Goal: Information Seeking & Learning: Understand process/instructions

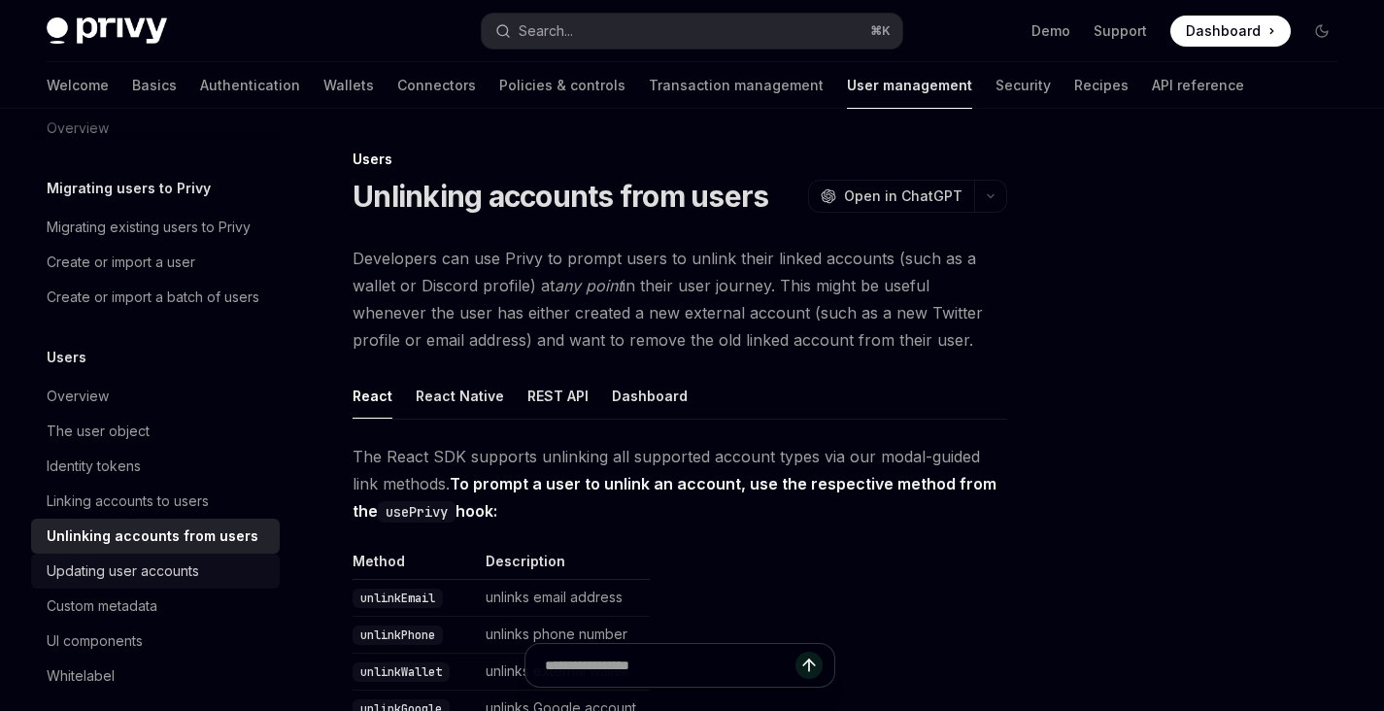
scroll to position [30, 0]
click at [200, 91] on link "Authentication" at bounding box center [250, 85] width 100 height 47
type textarea "*"
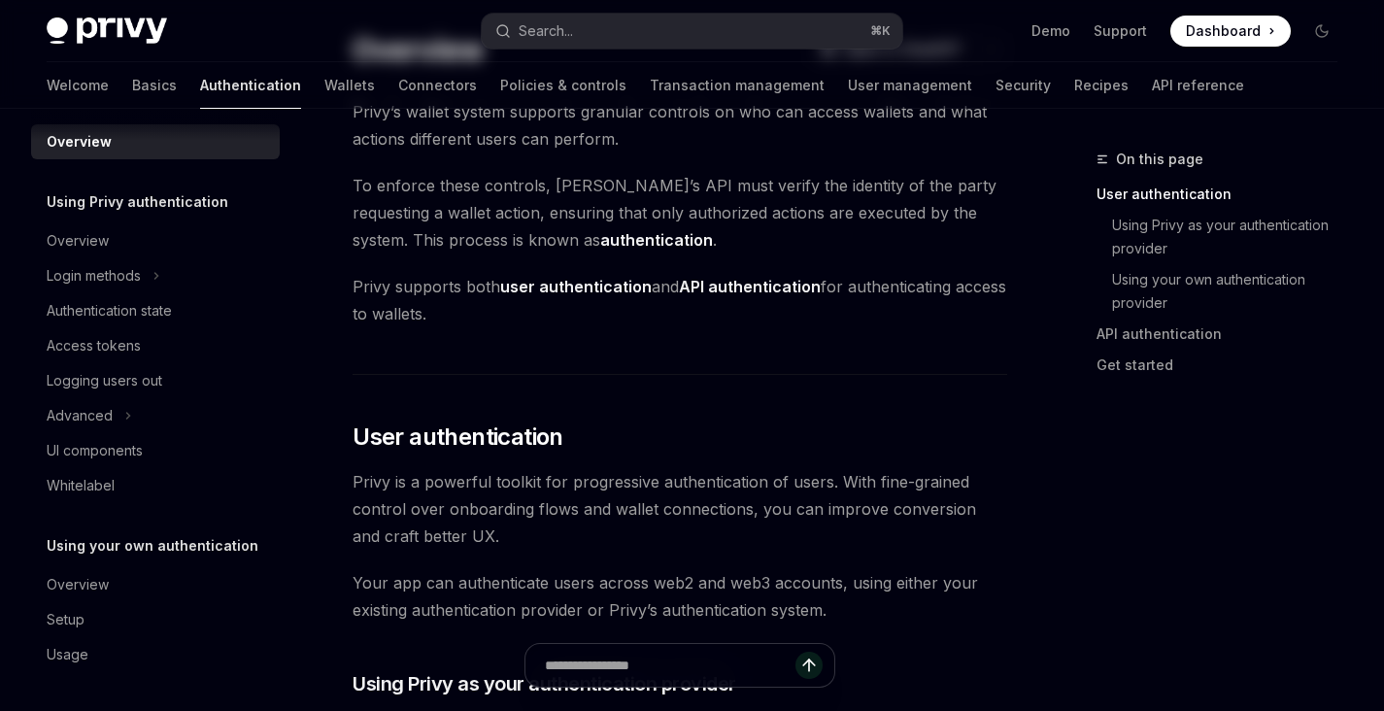
scroll to position [535, 0]
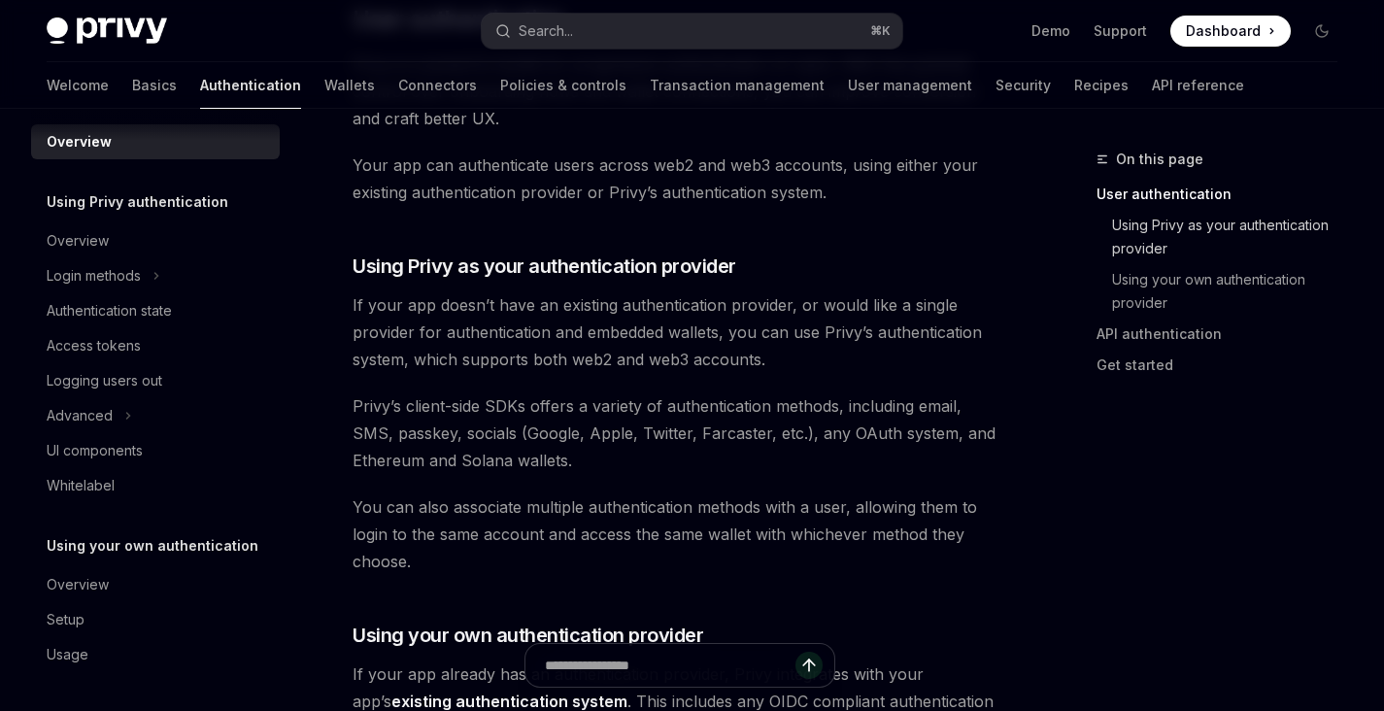
click at [1158, 235] on link "Using Privy as your authentication provider" at bounding box center [1225, 237] width 256 height 54
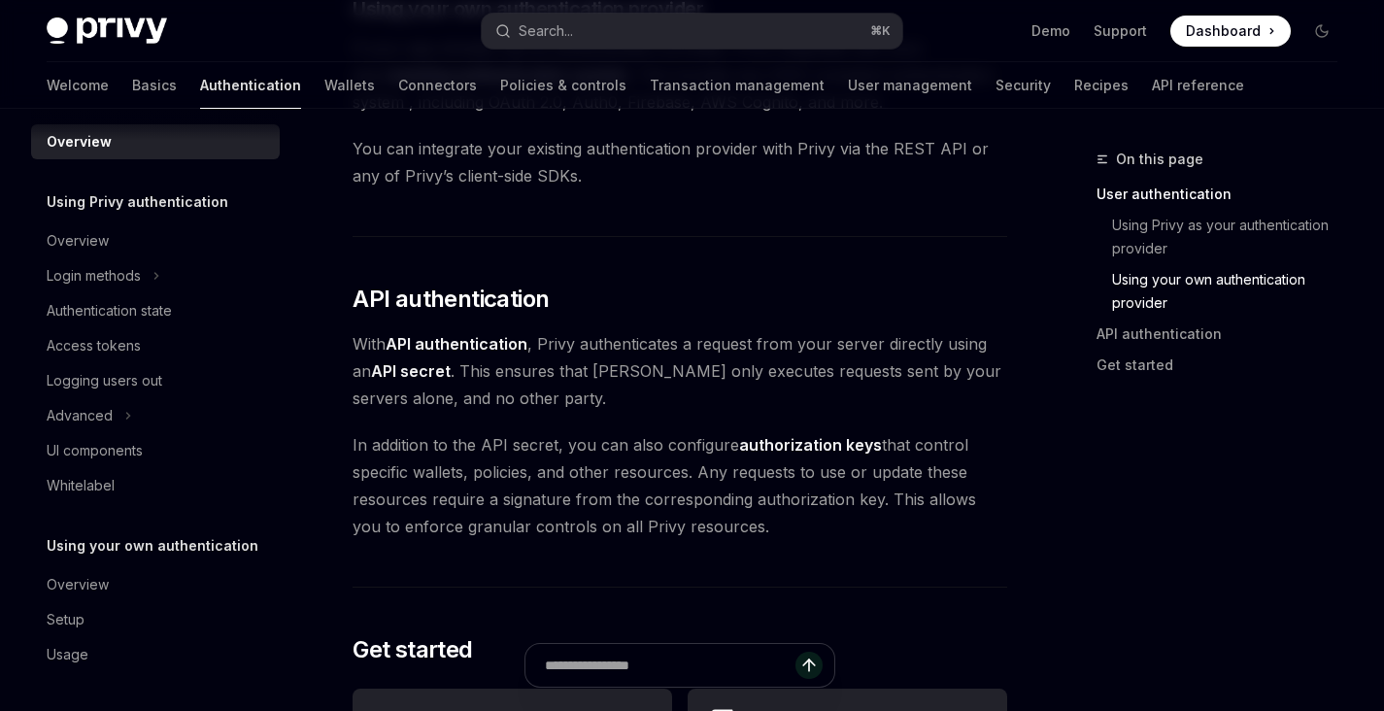
scroll to position [1196, 0]
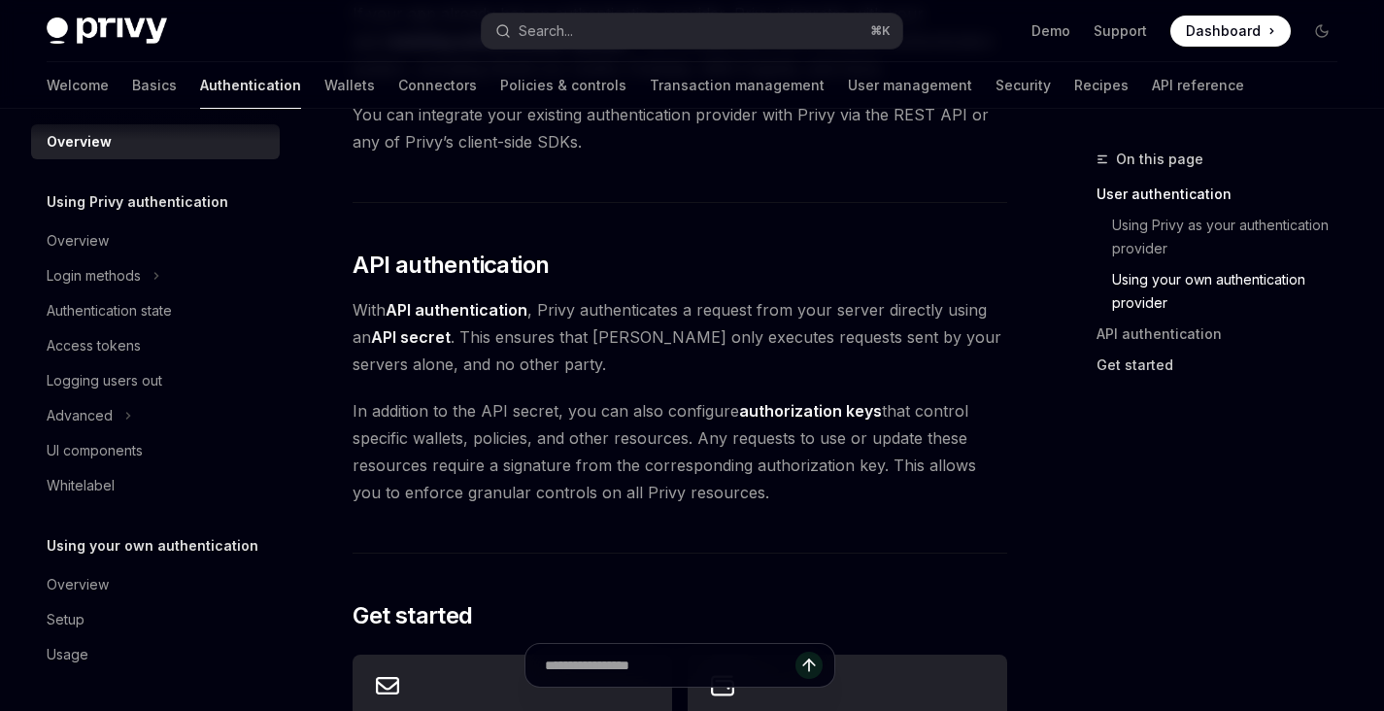
click at [1142, 359] on link "Get started" at bounding box center [1225, 365] width 256 height 31
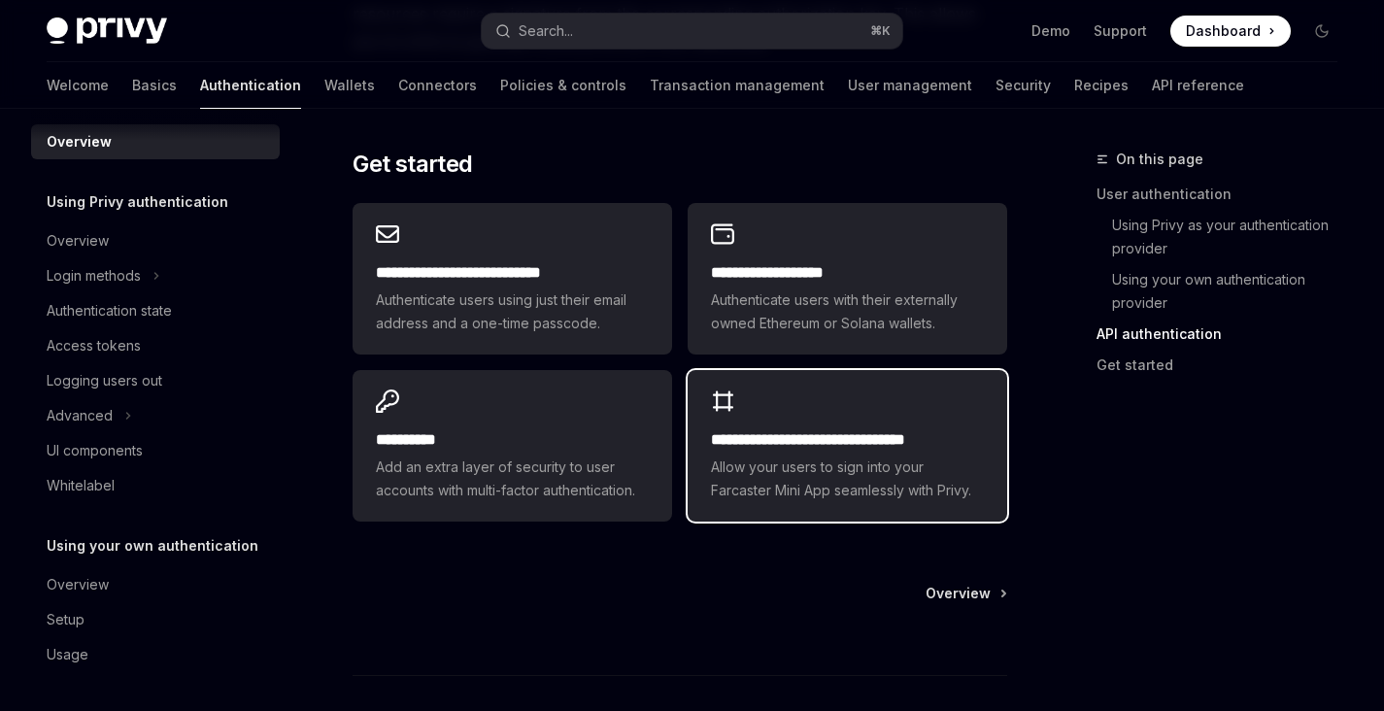
scroll to position [1648, 0]
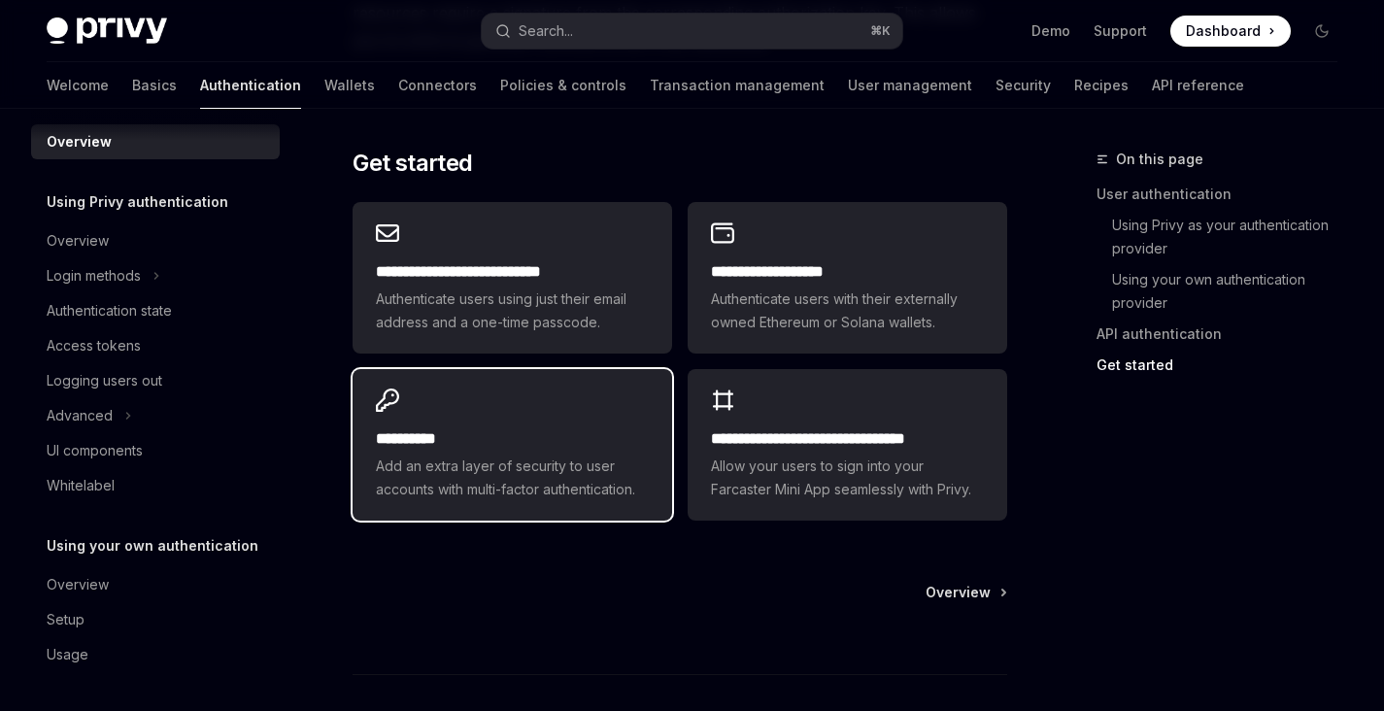
click at [539, 456] on span "Add an extra layer of security to user accounts with multi-factor authenticatio…" at bounding box center [512, 478] width 273 height 47
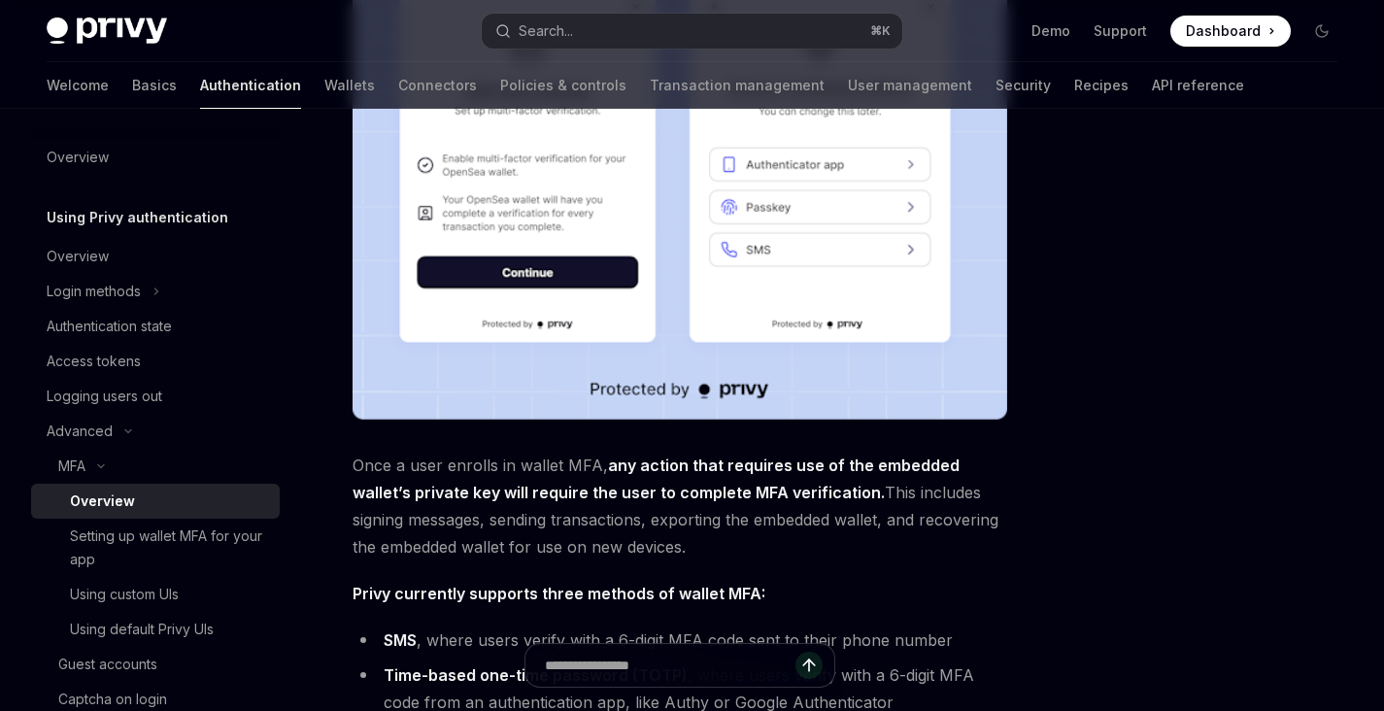
scroll to position [894, 0]
